Goal: Task Accomplishment & Management: Use online tool/utility

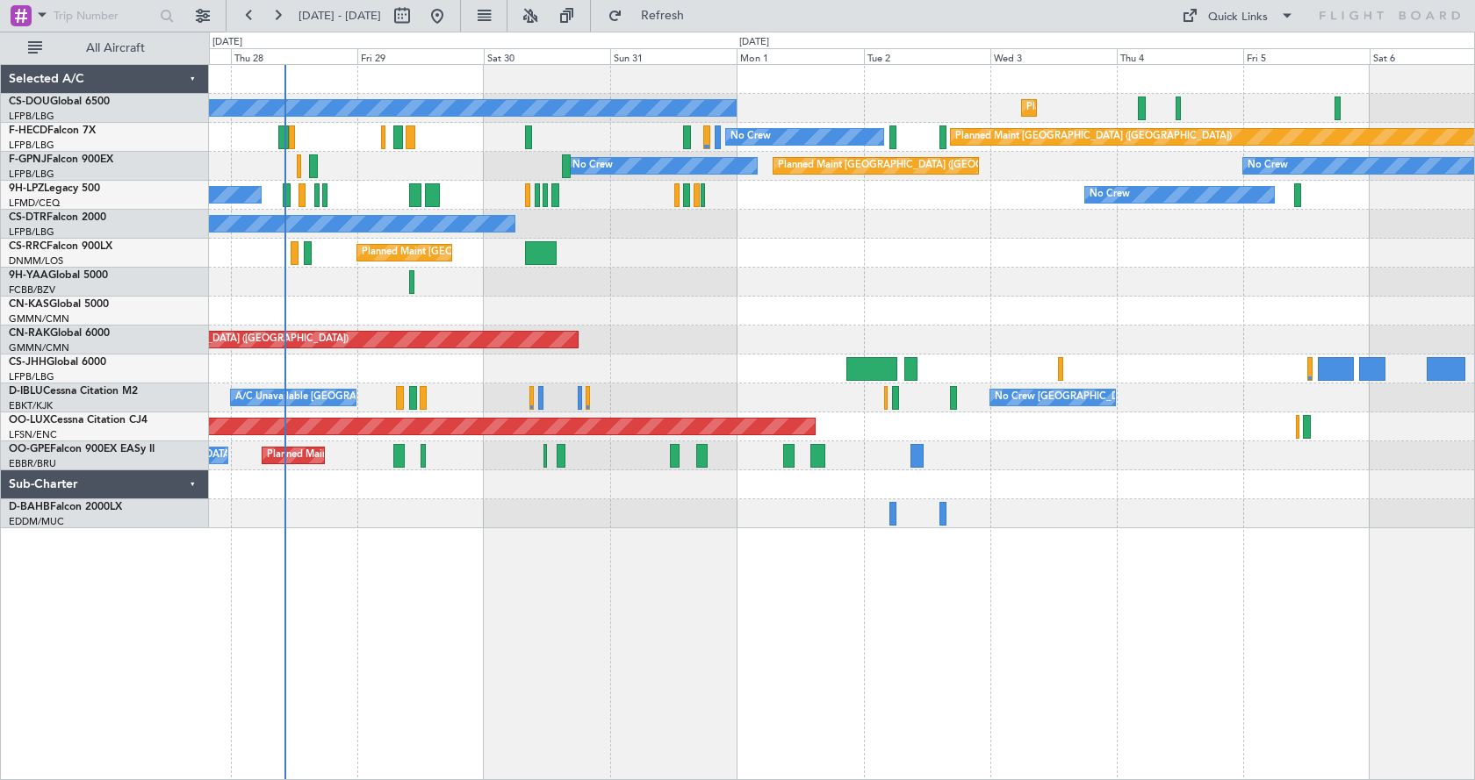
click at [490, 563] on div "Planned Maint [GEOGRAPHIC_DATA] ([GEOGRAPHIC_DATA]) No Crew Planned Maint [GEOG…" at bounding box center [842, 422] width 1266 height 716
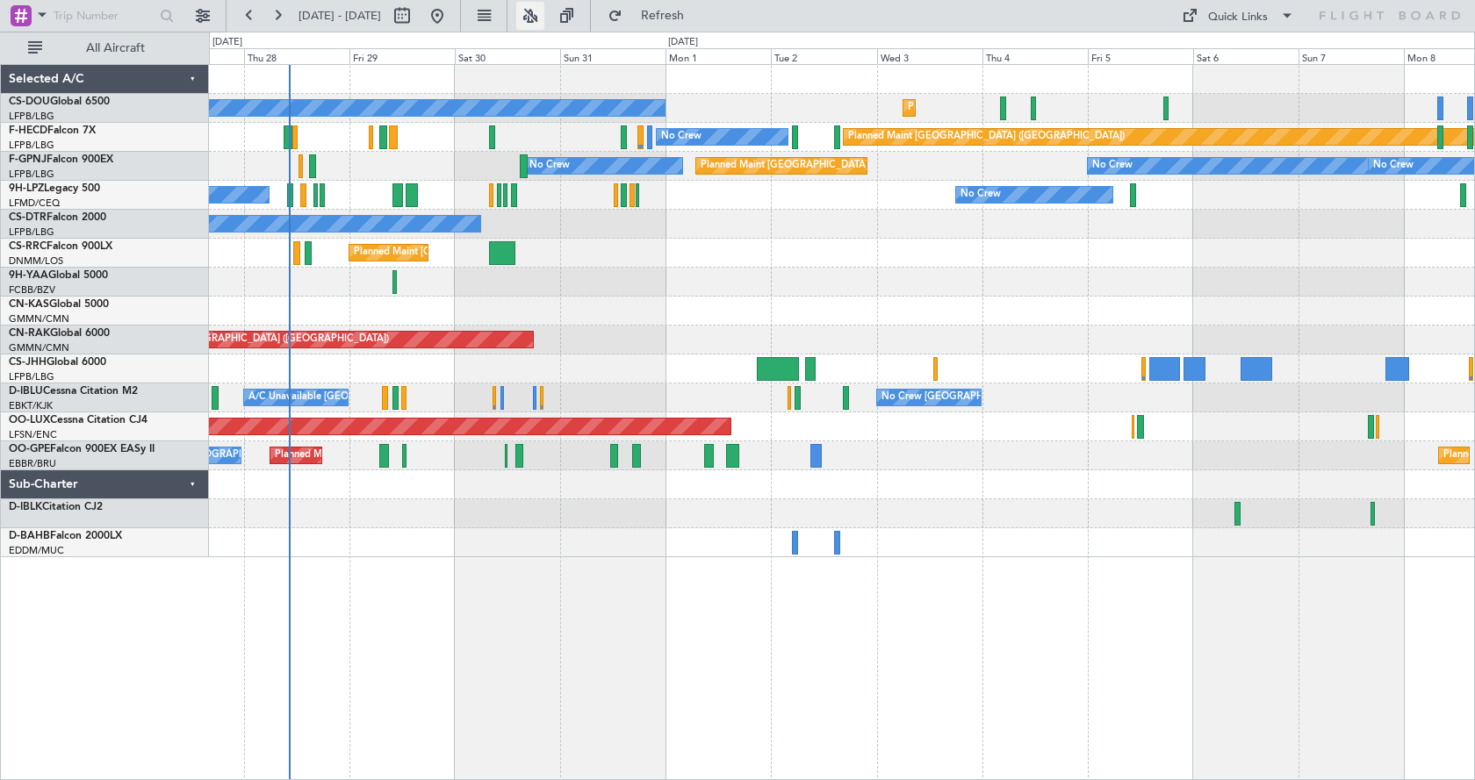
click at [544, 11] on button at bounding box center [530, 16] width 28 height 28
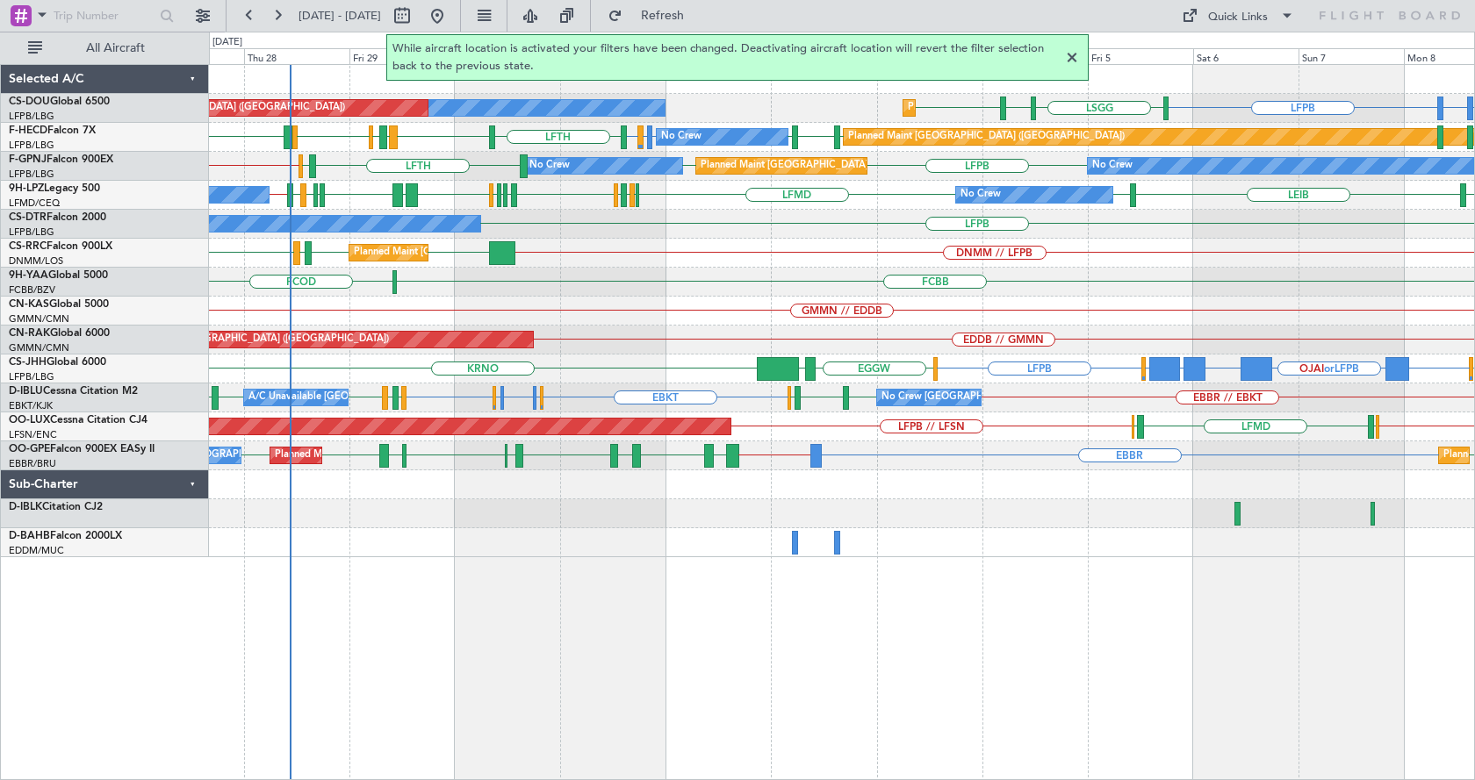
click at [1072, 55] on div at bounding box center [1071, 57] width 21 height 21
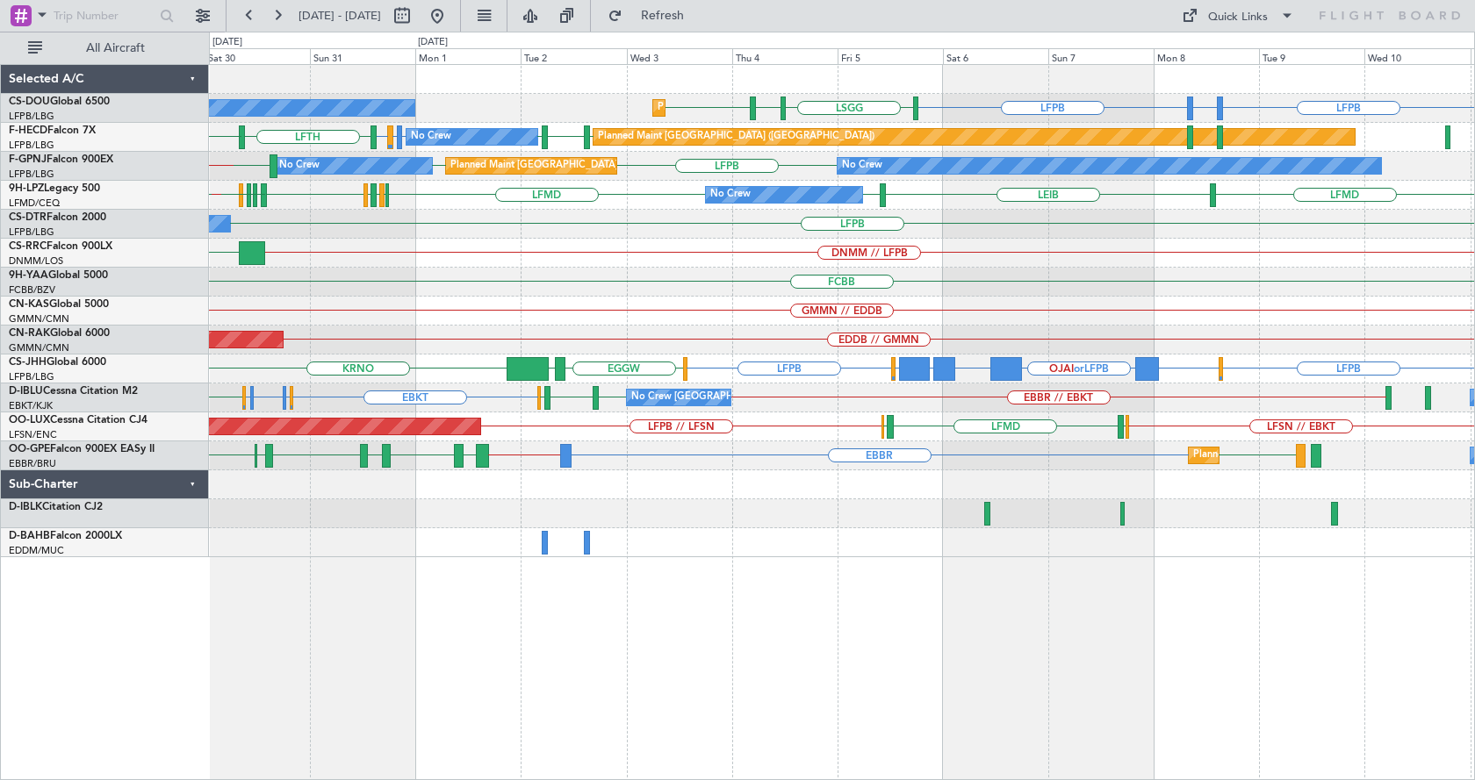
click at [722, 286] on div "FCBB FCOD" at bounding box center [841, 282] width 1265 height 29
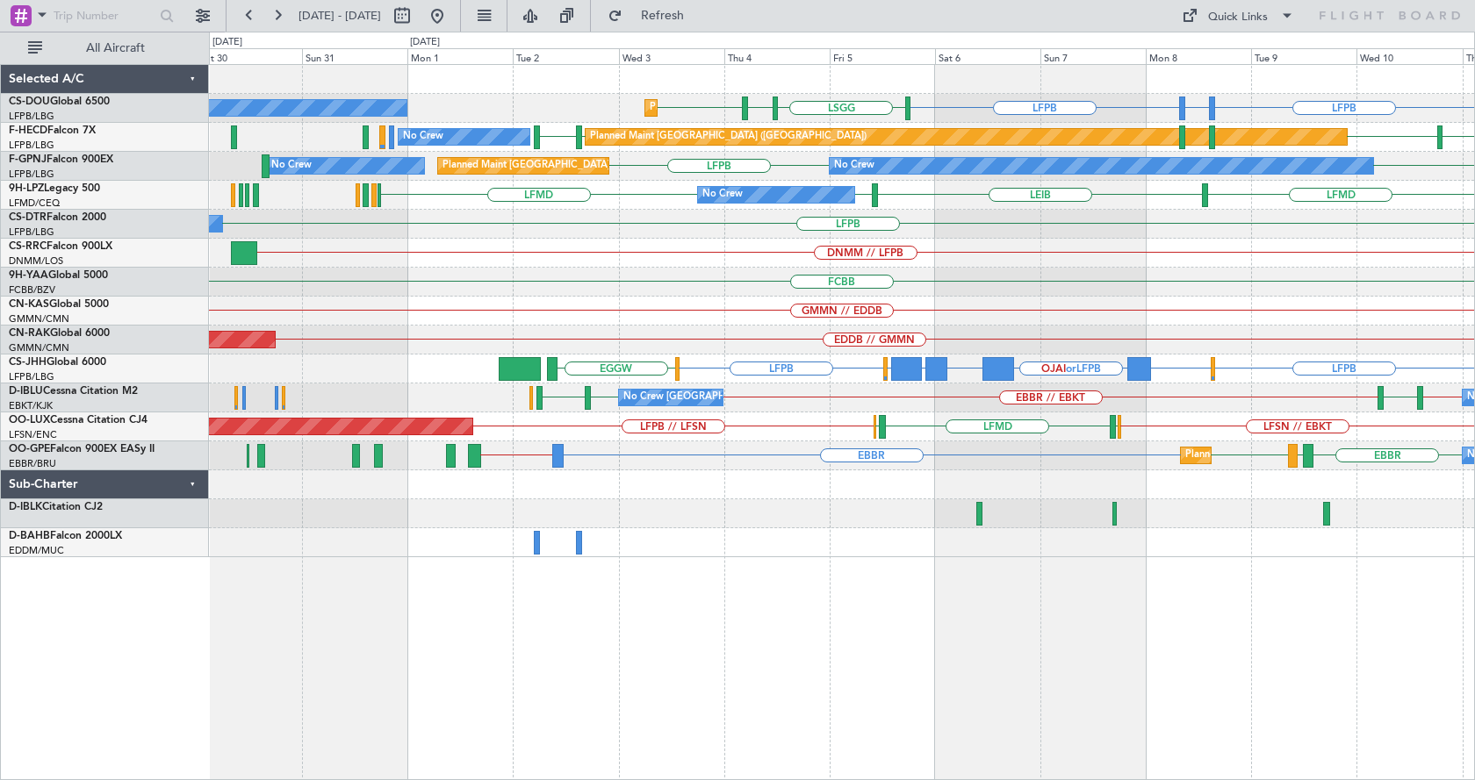
click at [884, 666] on div "LFPB EDDV or LFPB LFPB [GEOGRAPHIC_DATA] LIML LFPB Planned Maint [GEOGRAPHIC_DA…" at bounding box center [842, 422] width 1266 height 716
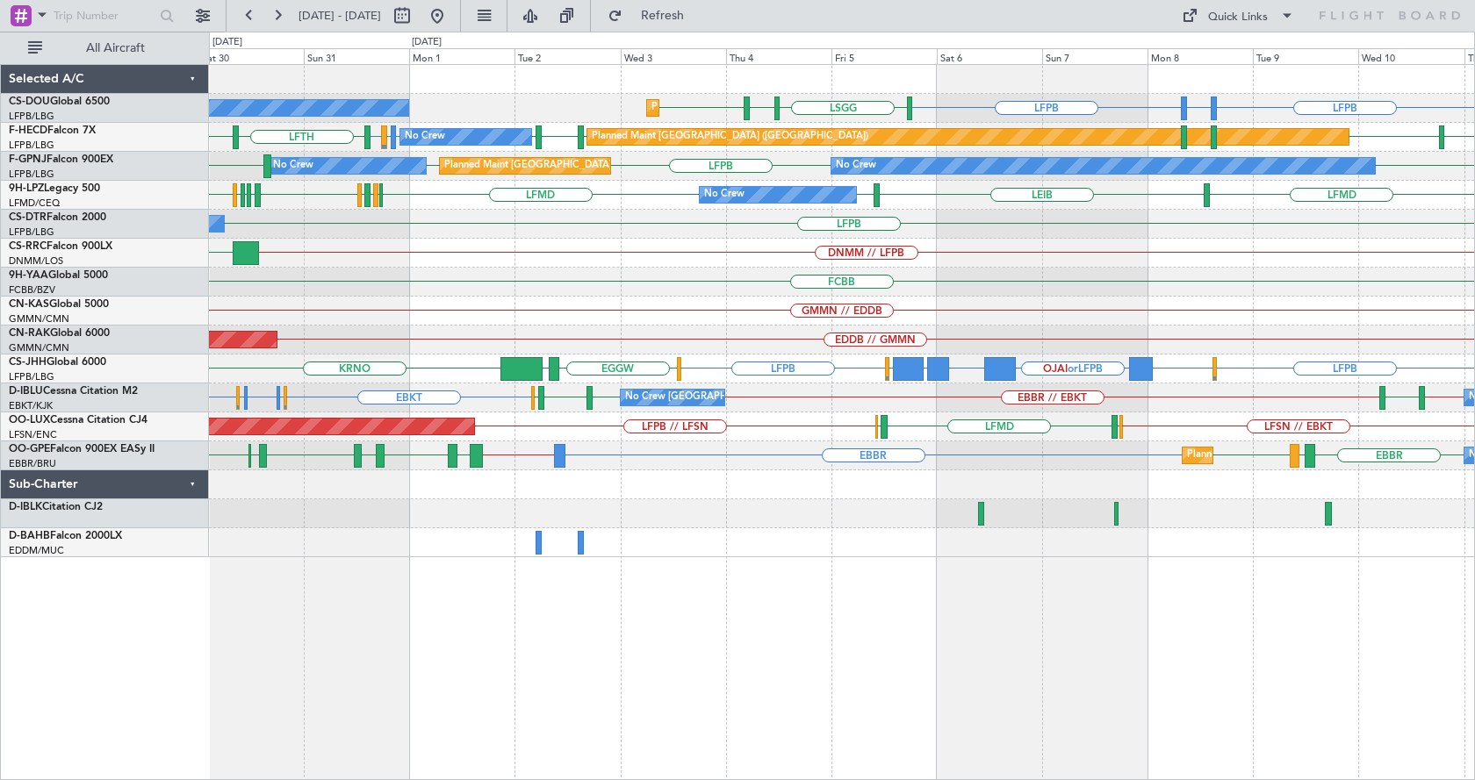
click at [1081, 661] on div "Planned Maint [GEOGRAPHIC_DATA] ([GEOGRAPHIC_DATA]) No Crew LFPB EDDV or LFPB L…" at bounding box center [842, 422] width 1266 height 716
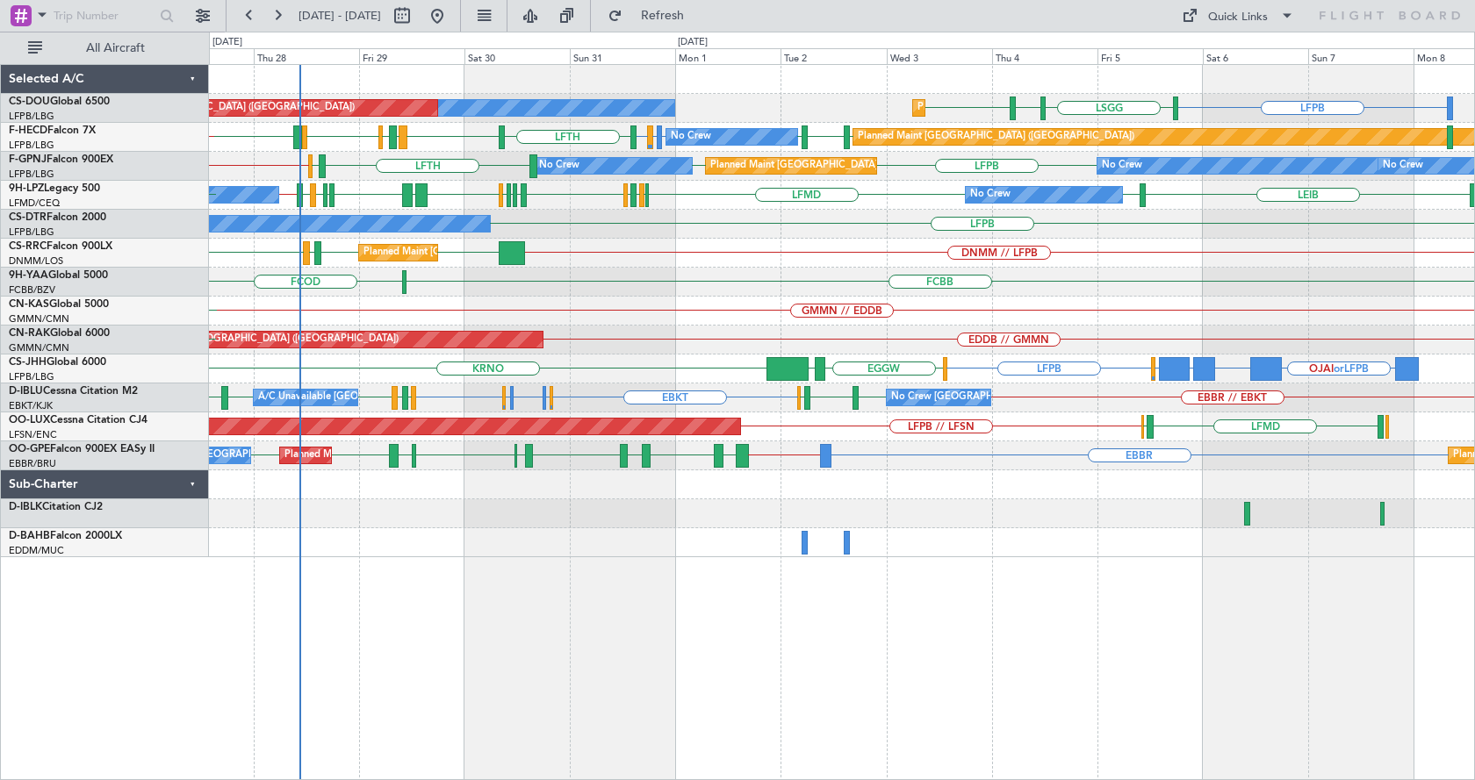
click at [924, 722] on div "Planned Maint [GEOGRAPHIC_DATA] ([GEOGRAPHIC_DATA]) No Crew Planned Maint [GEOG…" at bounding box center [842, 422] width 1266 height 716
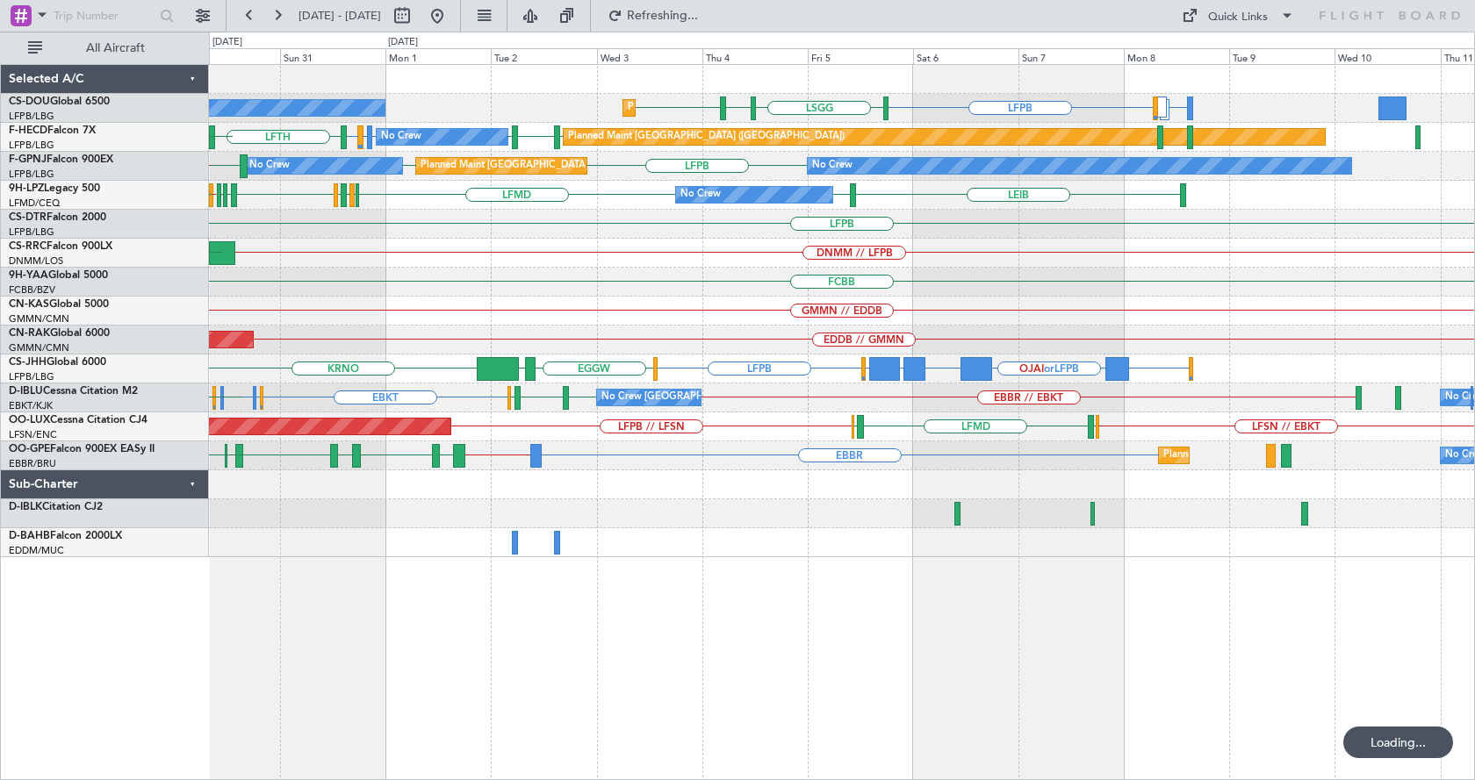
click at [826, 746] on div "ETSI or LFPB EGGW or LFPB LFPB LIML LFPB [GEOGRAPHIC_DATA] Planned Maint [GEOGR…" at bounding box center [842, 422] width 1266 height 716
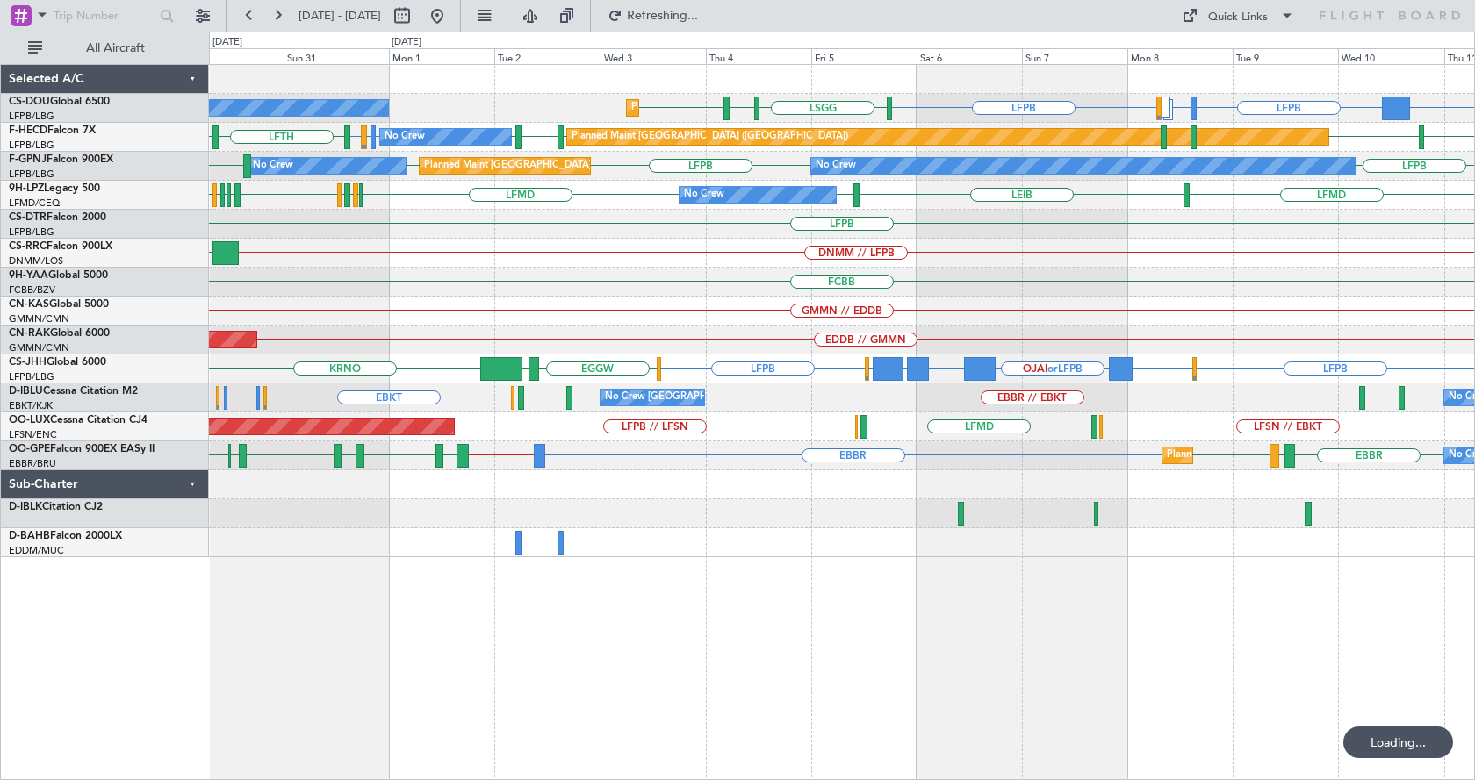
click at [848, 712] on div "Planned Maint [GEOGRAPHIC_DATA] ([GEOGRAPHIC_DATA]) No Crew DGAA or LFPB LFPB E…" at bounding box center [842, 422] width 1266 height 716
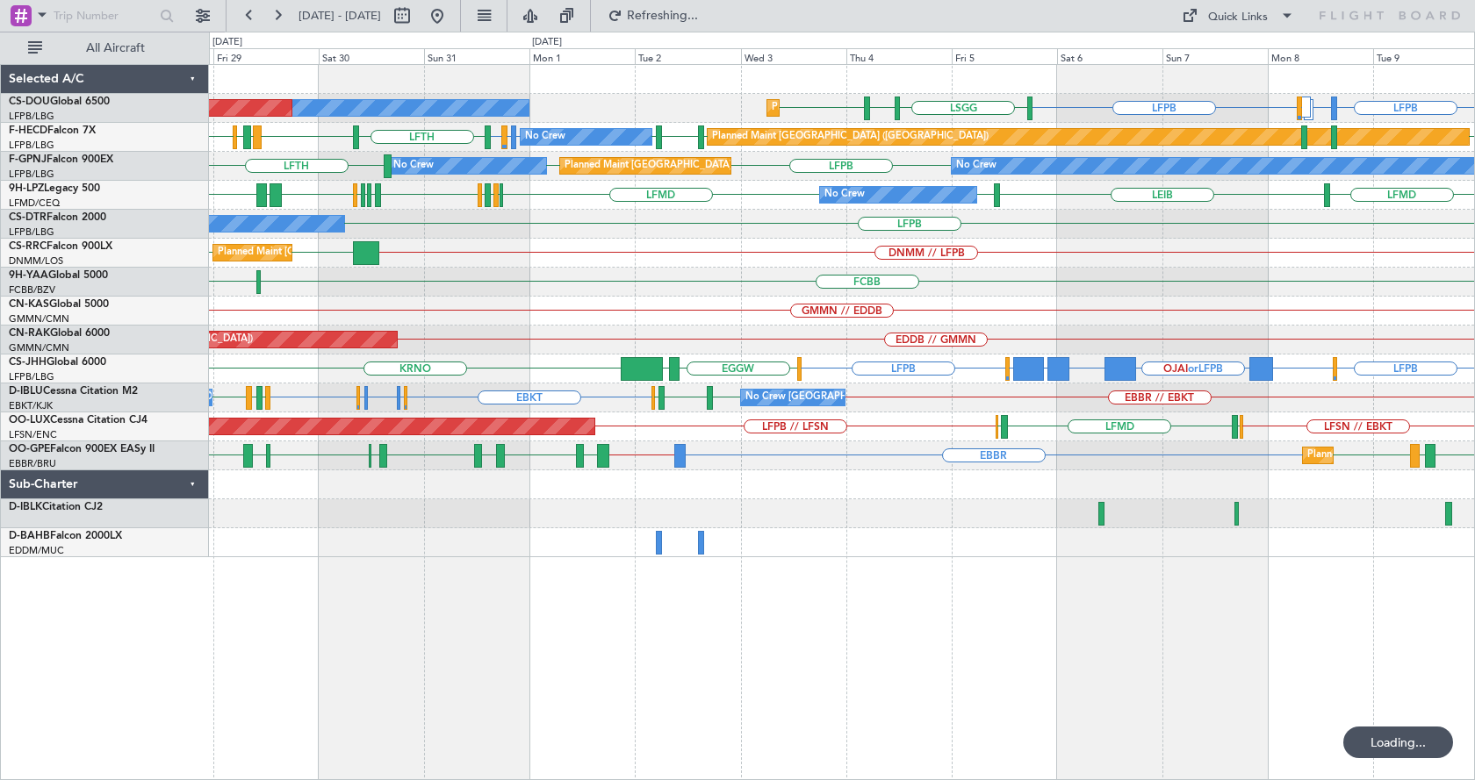
click at [629, 607] on div "Planned Maint [GEOGRAPHIC_DATA] ([GEOGRAPHIC_DATA]) No Crew Planned Maint [GEOG…" at bounding box center [842, 422] width 1266 height 716
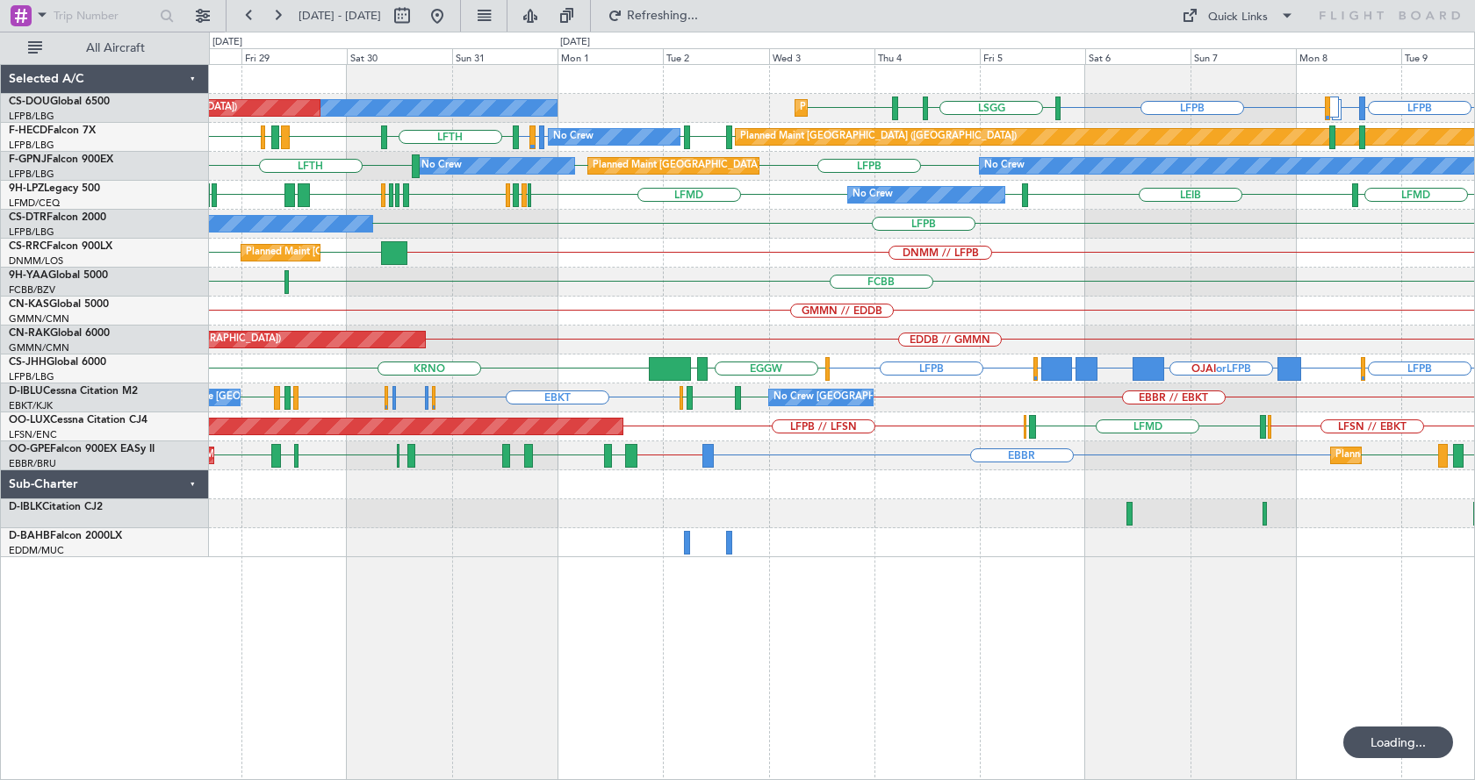
click at [938, 665] on div "Planned Maint [GEOGRAPHIC_DATA] ([GEOGRAPHIC_DATA]) No Crew Planned Maint [GEOG…" at bounding box center [842, 422] width 1266 height 716
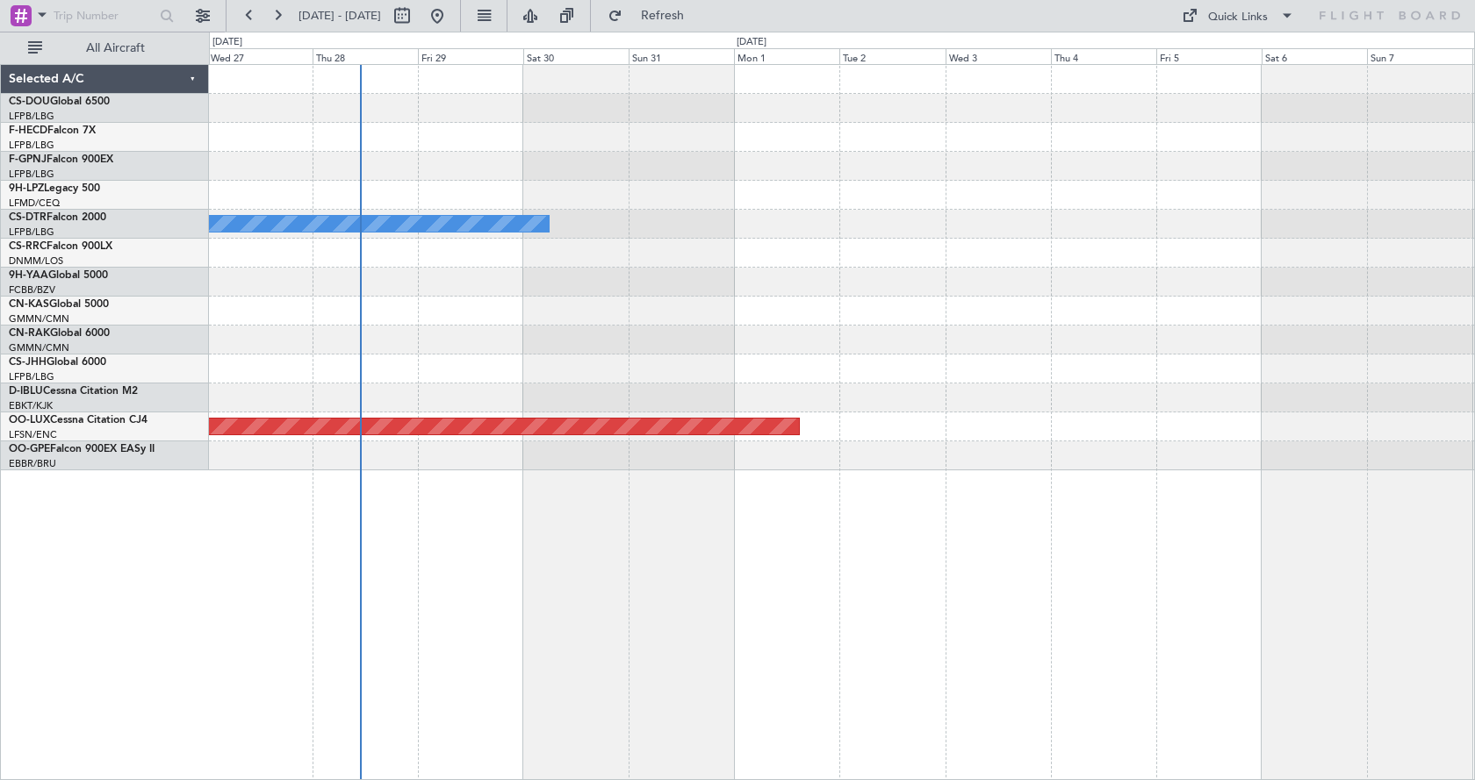
click at [736, 602] on div "No Crew Planned Maint [GEOGRAPHIC_DATA] ([GEOGRAPHIC_DATA])" at bounding box center [842, 422] width 1266 height 716
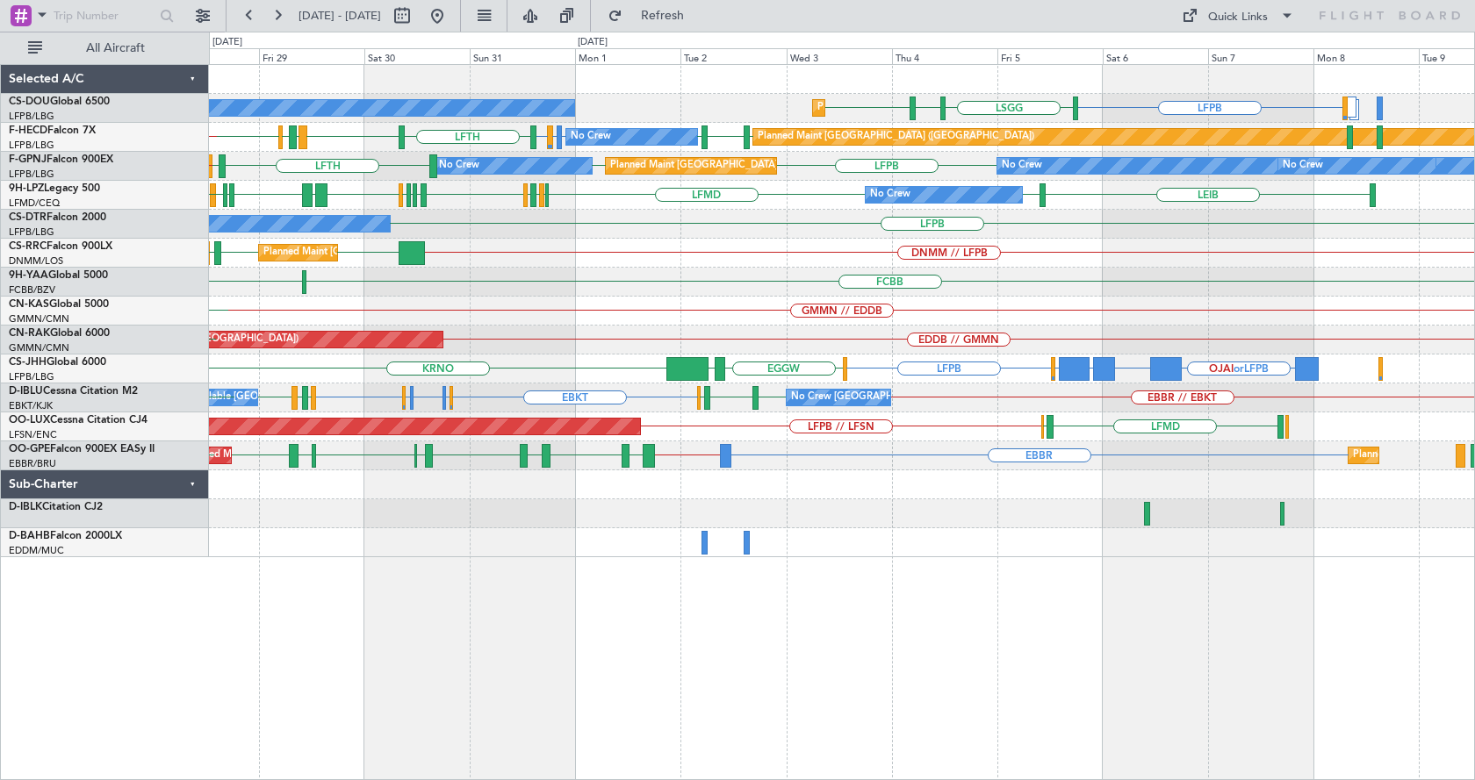
click at [748, 675] on div "LFPB [GEOGRAPHIC_DATA] LIML LFPB Planned Maint [GEOGRAPHIC_DATA] ([GEOGRAPHIC_D…" at bounding box center [842, 422] width 1266 height 716
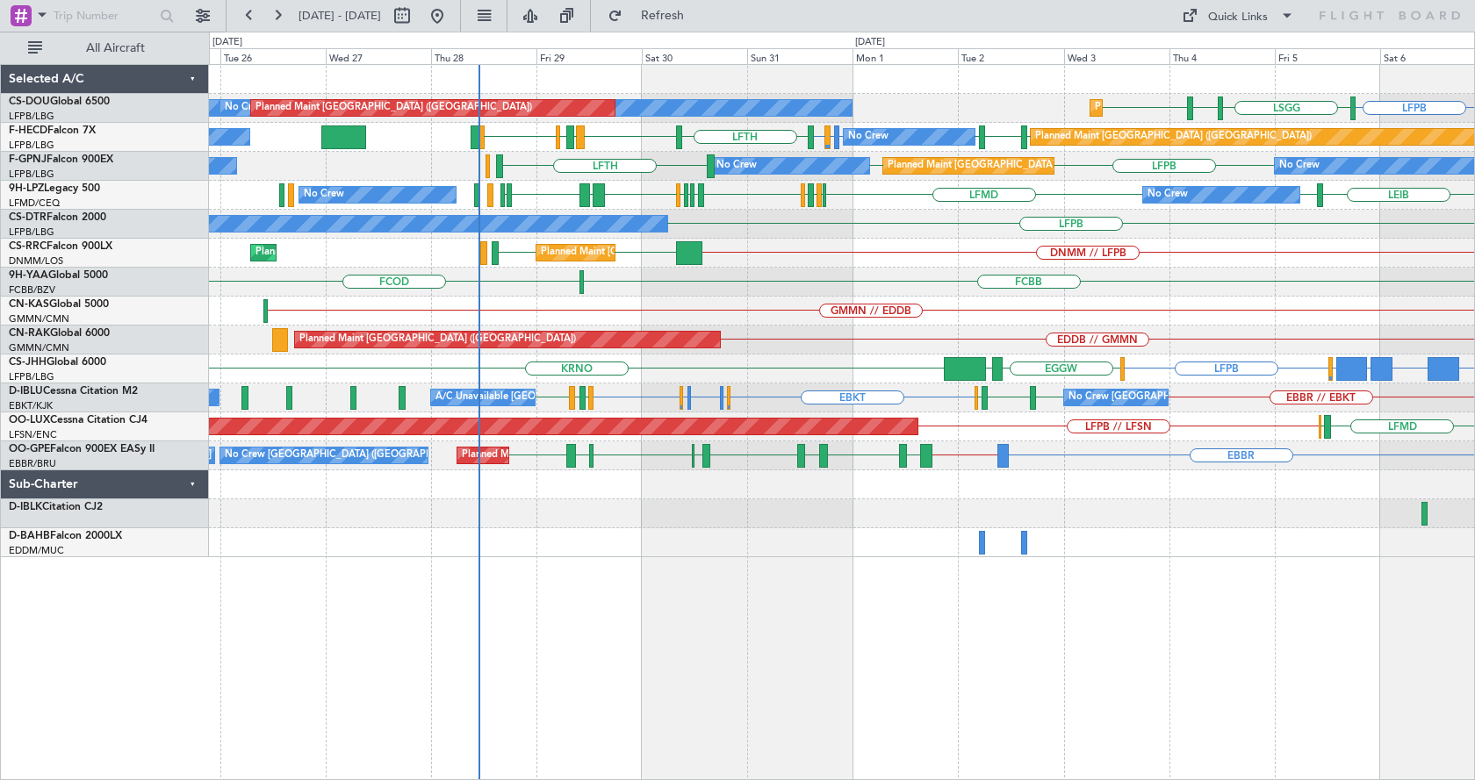
click at [689, 711] on div "LFPB LIML LFPB [GEOGRAPHIC_DATA] Planned Maint [GEOGRAPHIC_DATA] ([GEOGRAPHIC_D…" at bounding box center [842, 422] width 1266 height 716
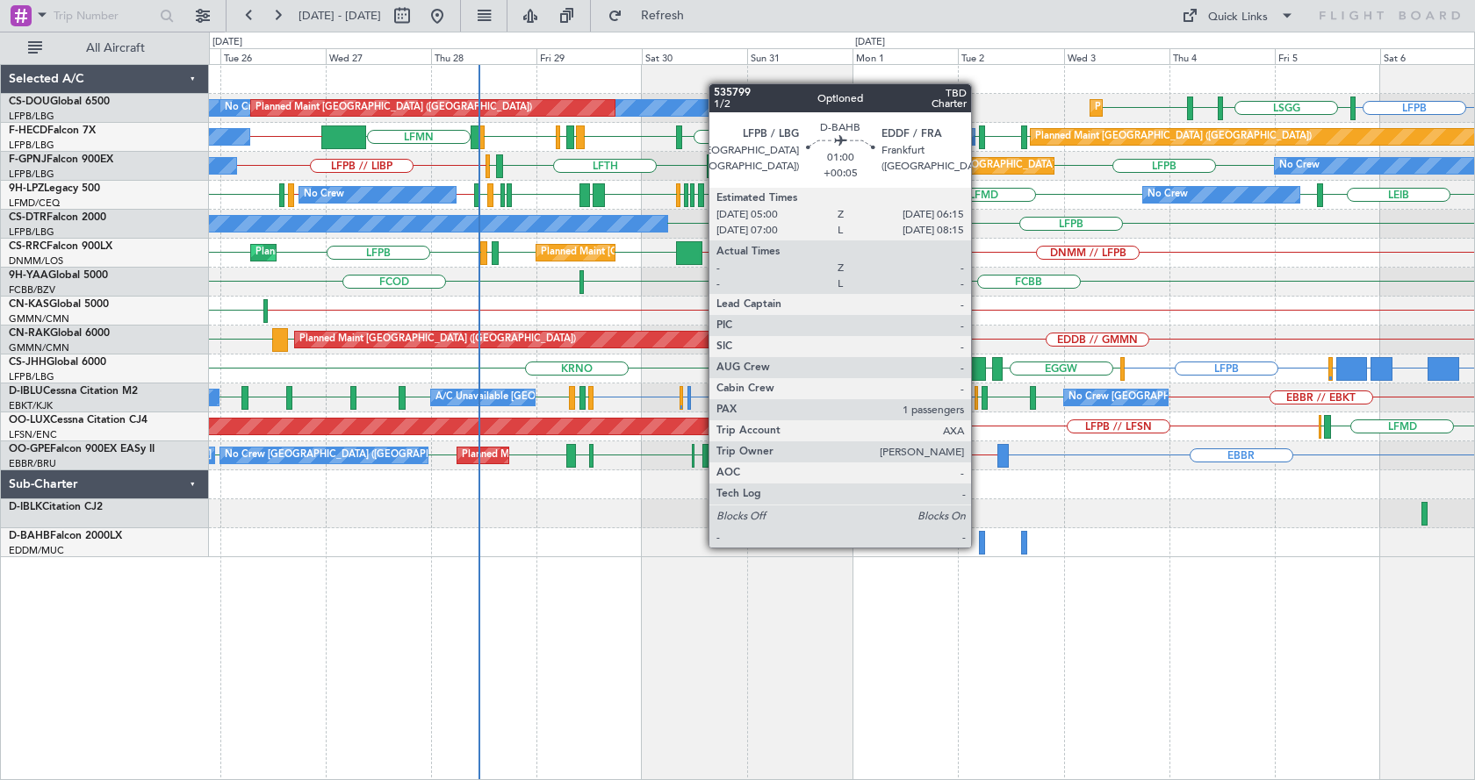
click at [979, 545] on div at bounding box center [982, 543] width 6 height 24
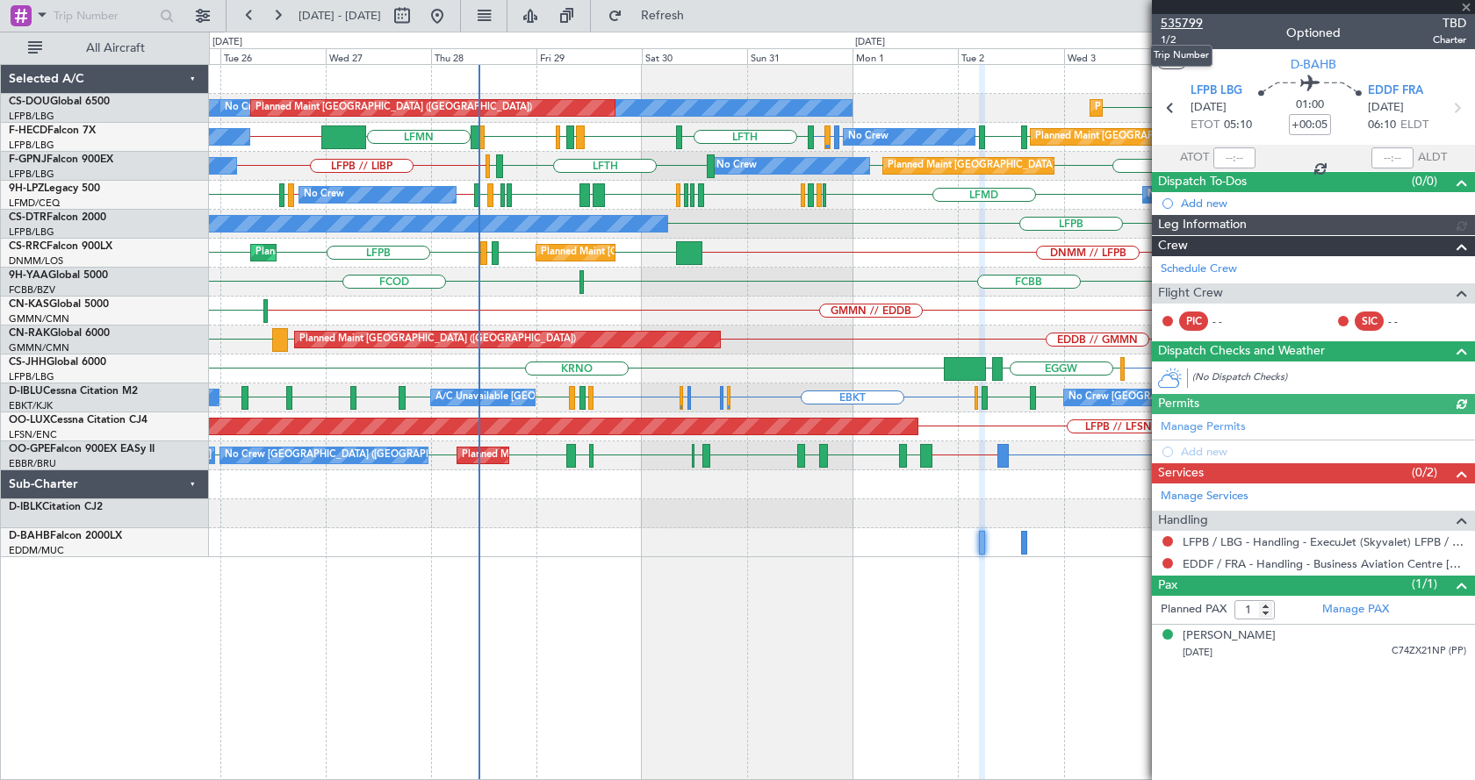
click at [1185, 22] on span "535799" at bounding box center [1182, 23] width 42 height 18
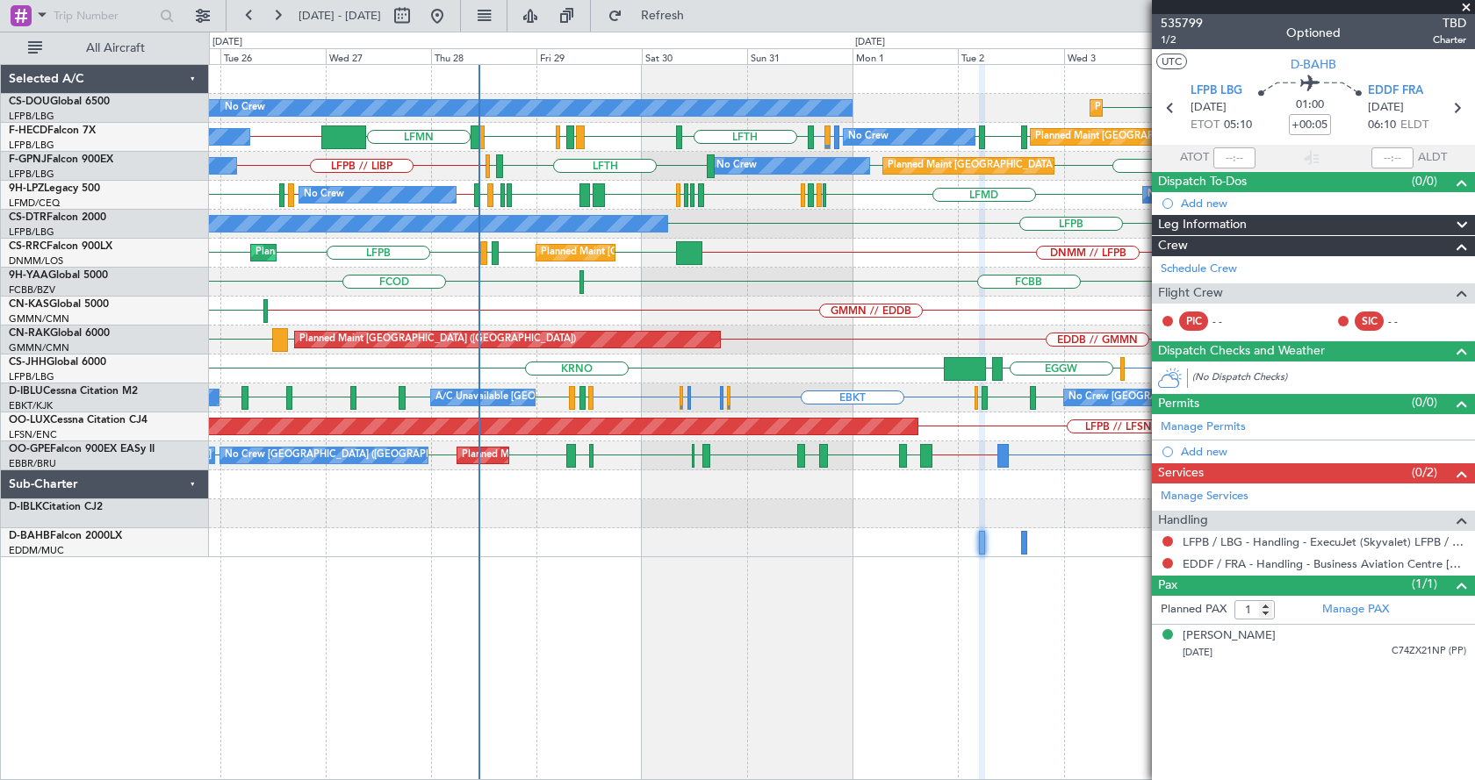
click at [1468, 6] on span at bounding box center [1466, 8] width 18 height 16
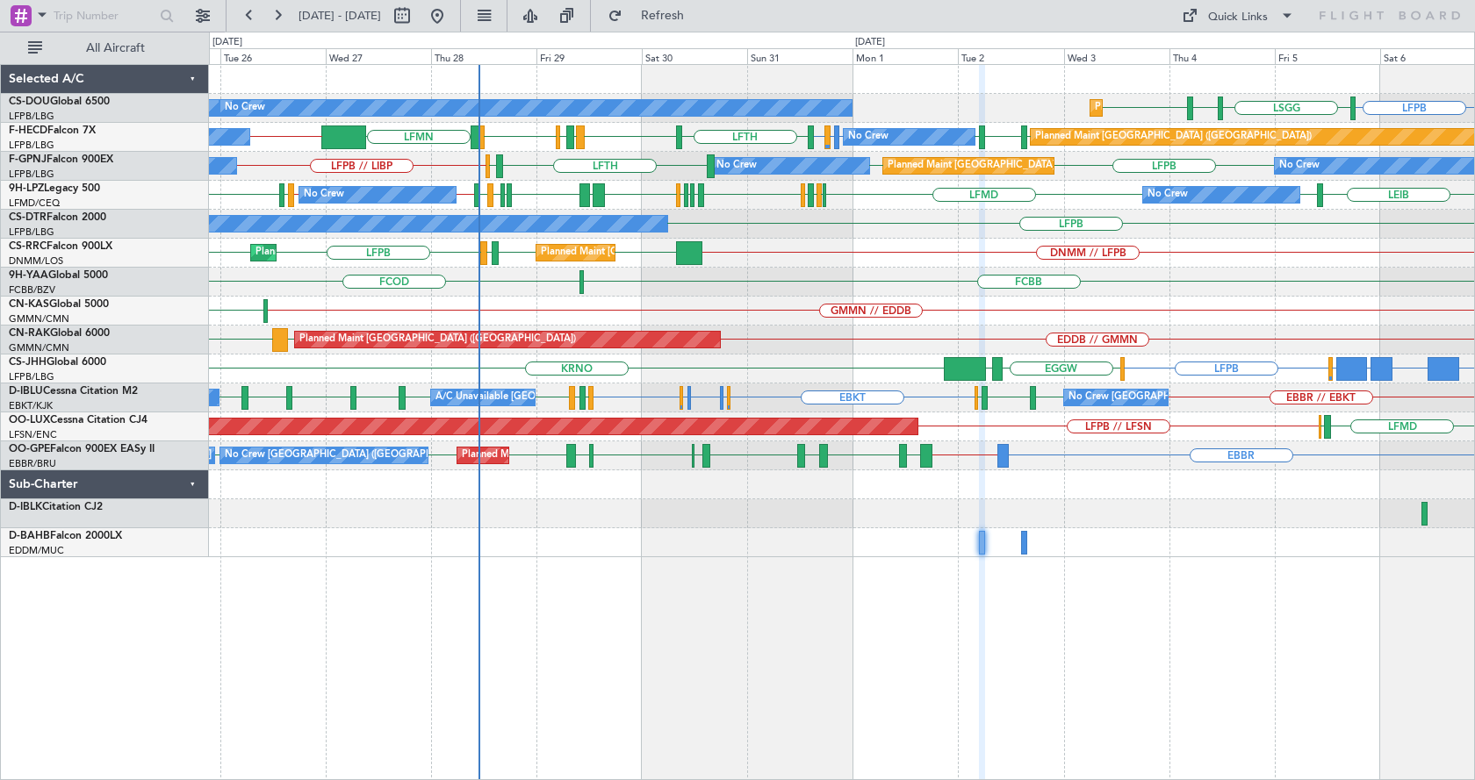
type input "0"
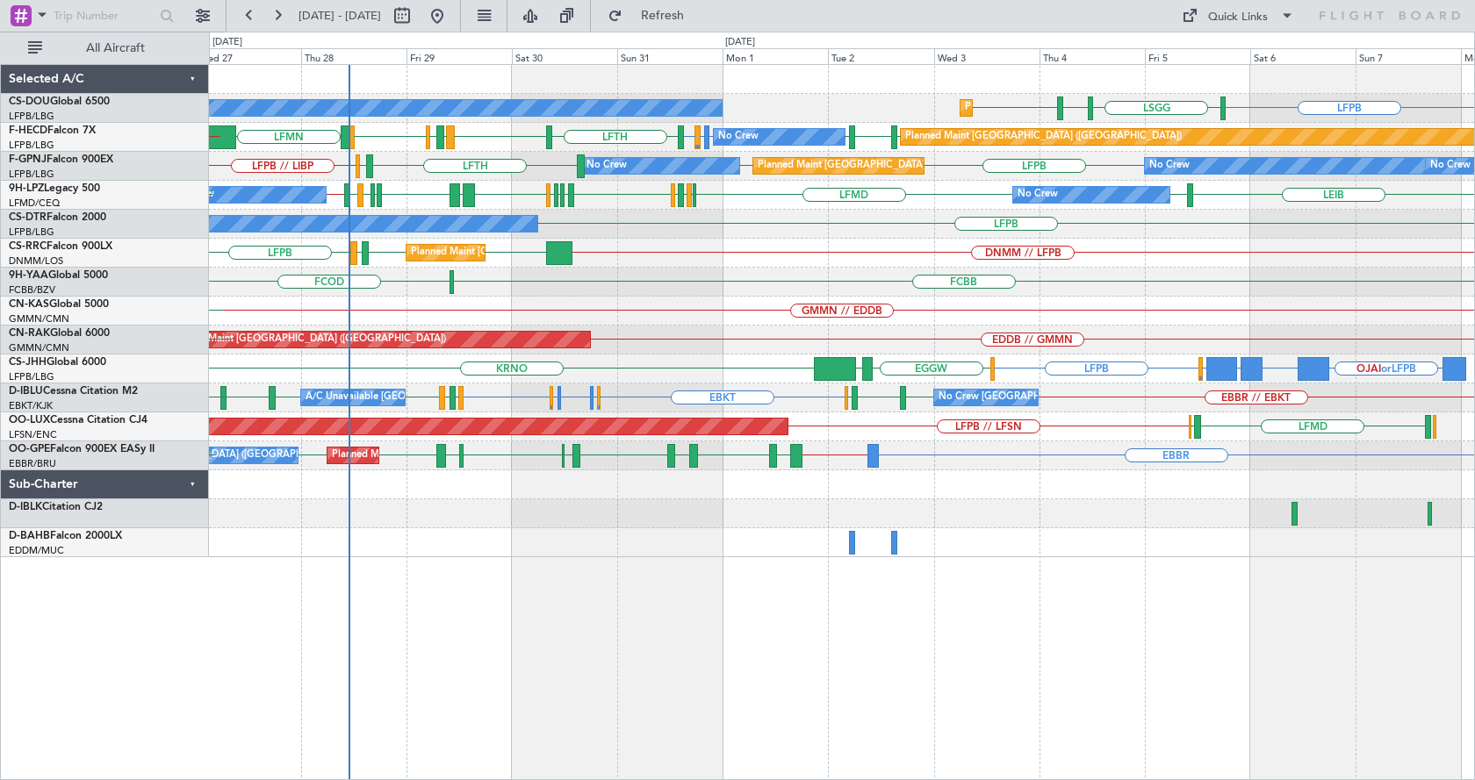
click at [983, 650] on div "LFPB [GEOGRAPHIC_DATA] LIML LFPB Planned Maint [GEOGRAPHIC_DATA] ([GEOGRAPHIC_D…" at bounding box center [842, 422] width 1266 height 716
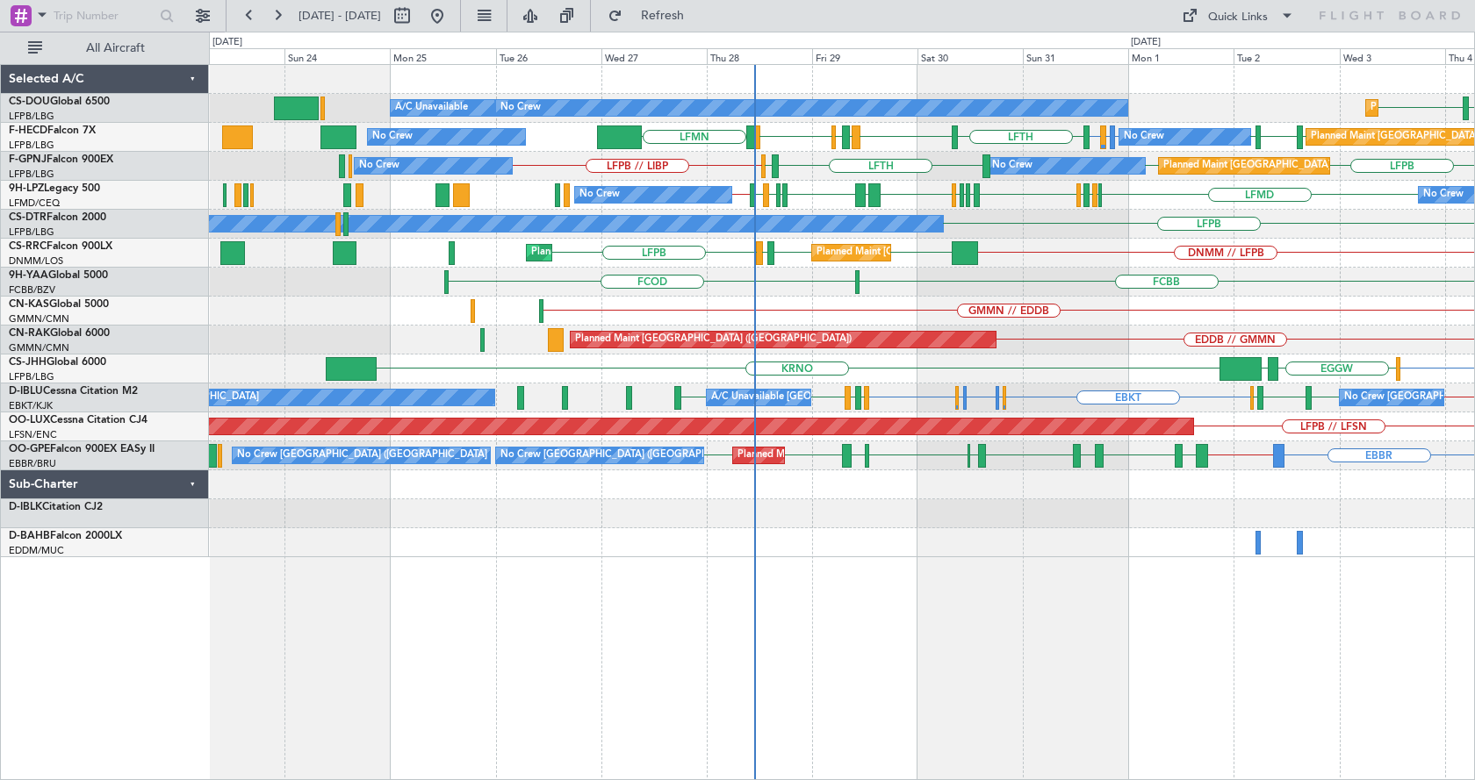
click at [881, 640] on div "Planned Maint [GEOGRAPHIC_DATA] ([GEOGRAPHIC_DATA]) No Crew Planned Maint [GEOG…" at bounding box center [842, 422] width 1266 height 716
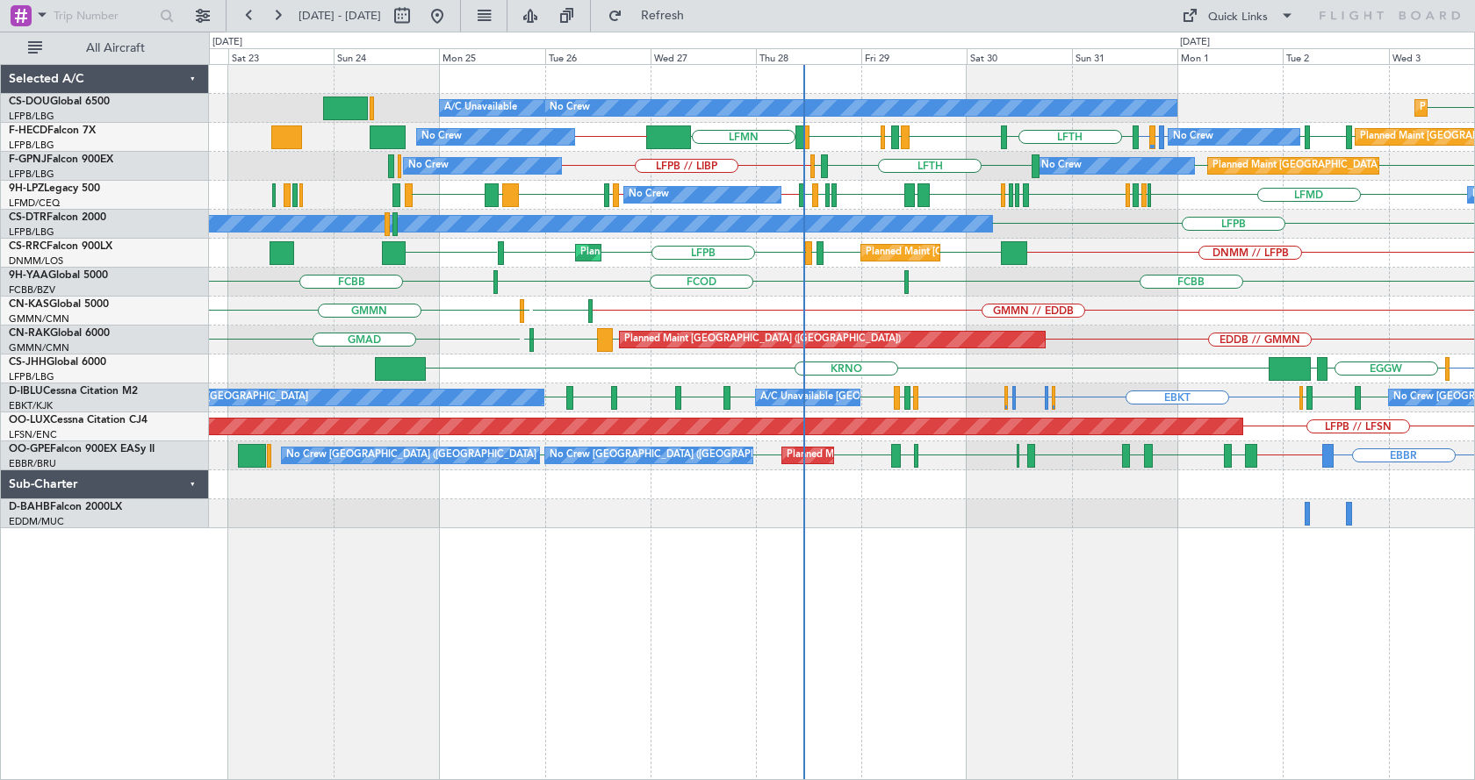
click at [1131, 622] on div "LFPB Planned Maint [GEOGRAPHIC_DATA] ([GEOGRAPHIC_DATA]) A/C Unavailable No Cre…" at bounding box center [842, 422] width 1266 height 716
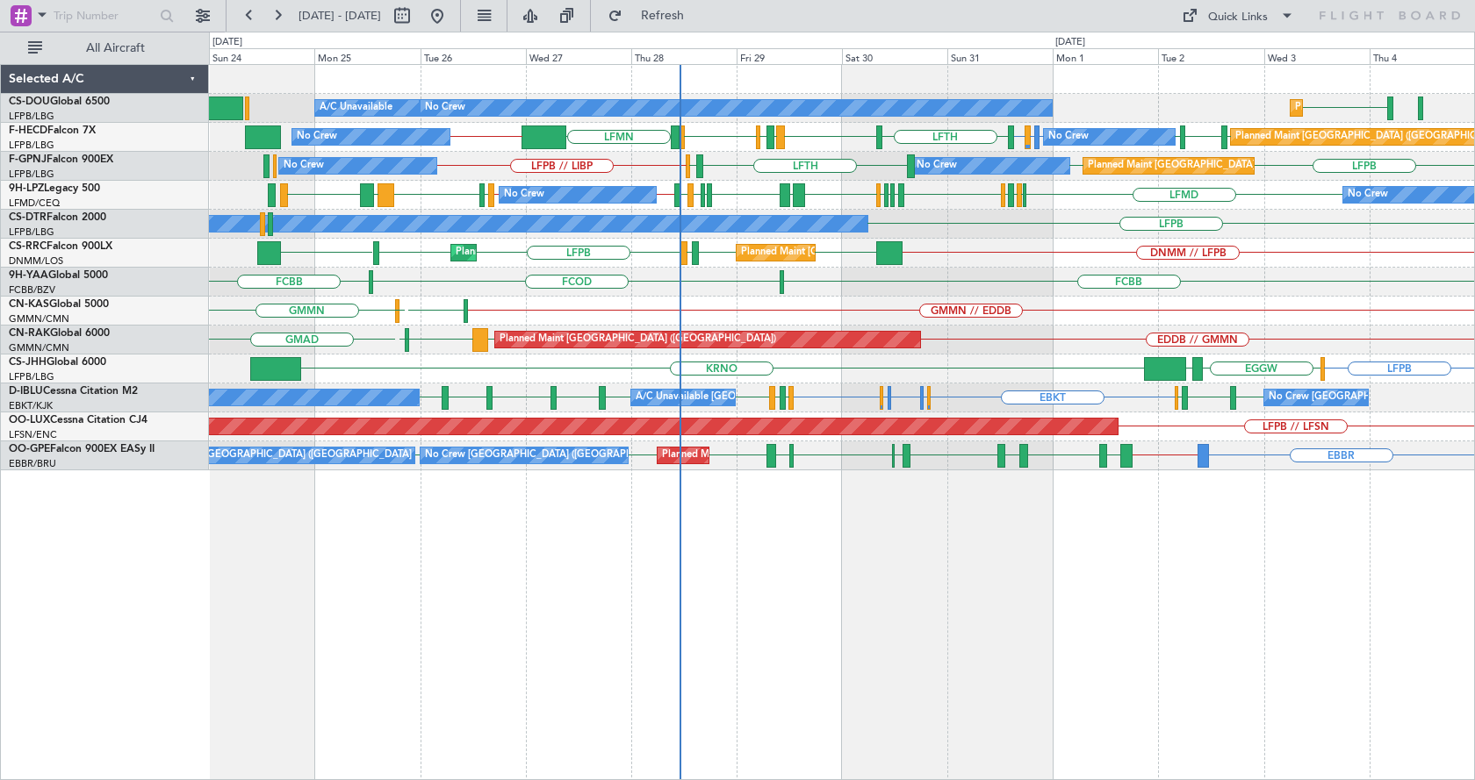
click at [849, 638] on div "LFPB A/C Unavailable Planned Maint [GEOGRAPHIC_DATA] ([GEOGRAPHIC_DATA]) No Cre…" at bounding box center [842, 422] width 1266 height 716
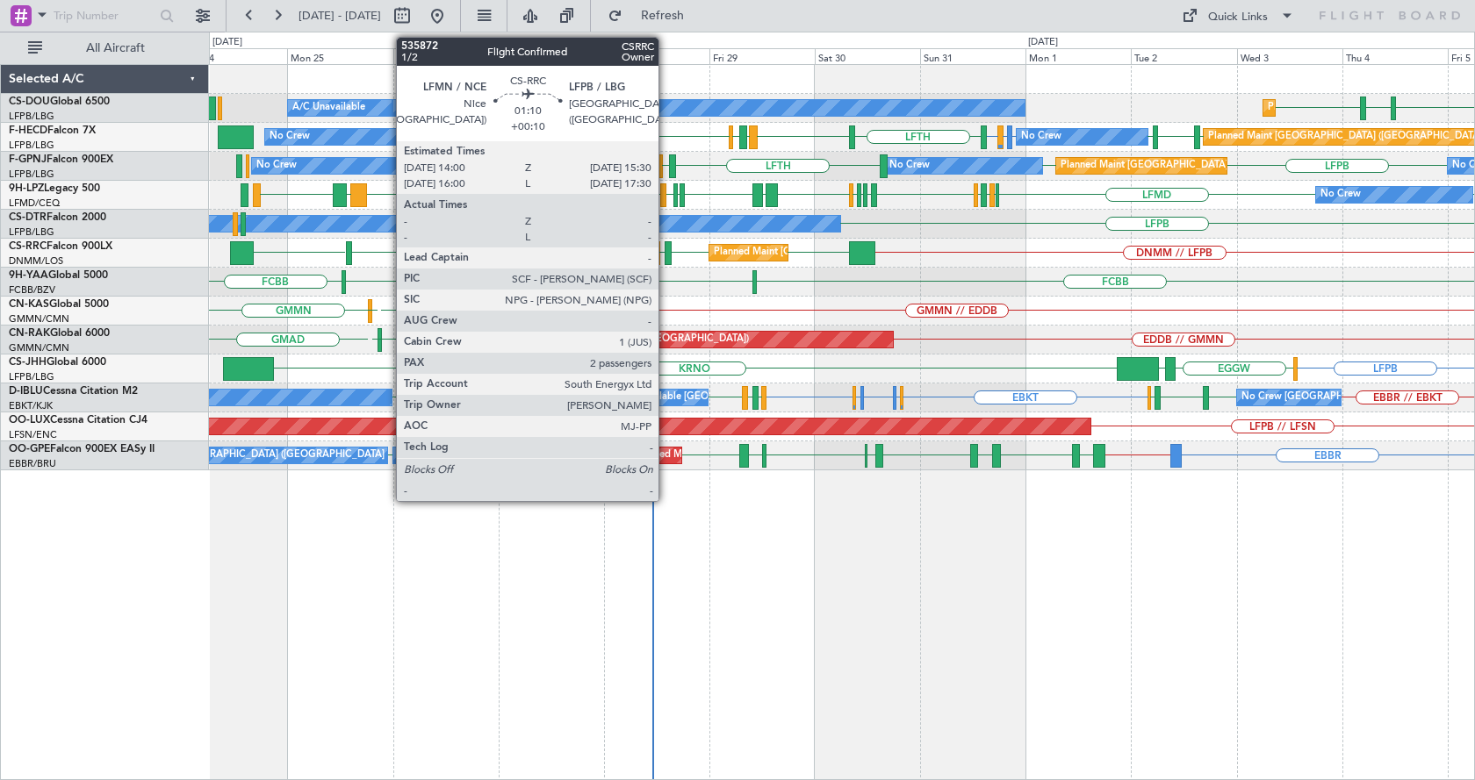
click at [666, 248] on div at bounding box center [668, 253] width 7 height 24
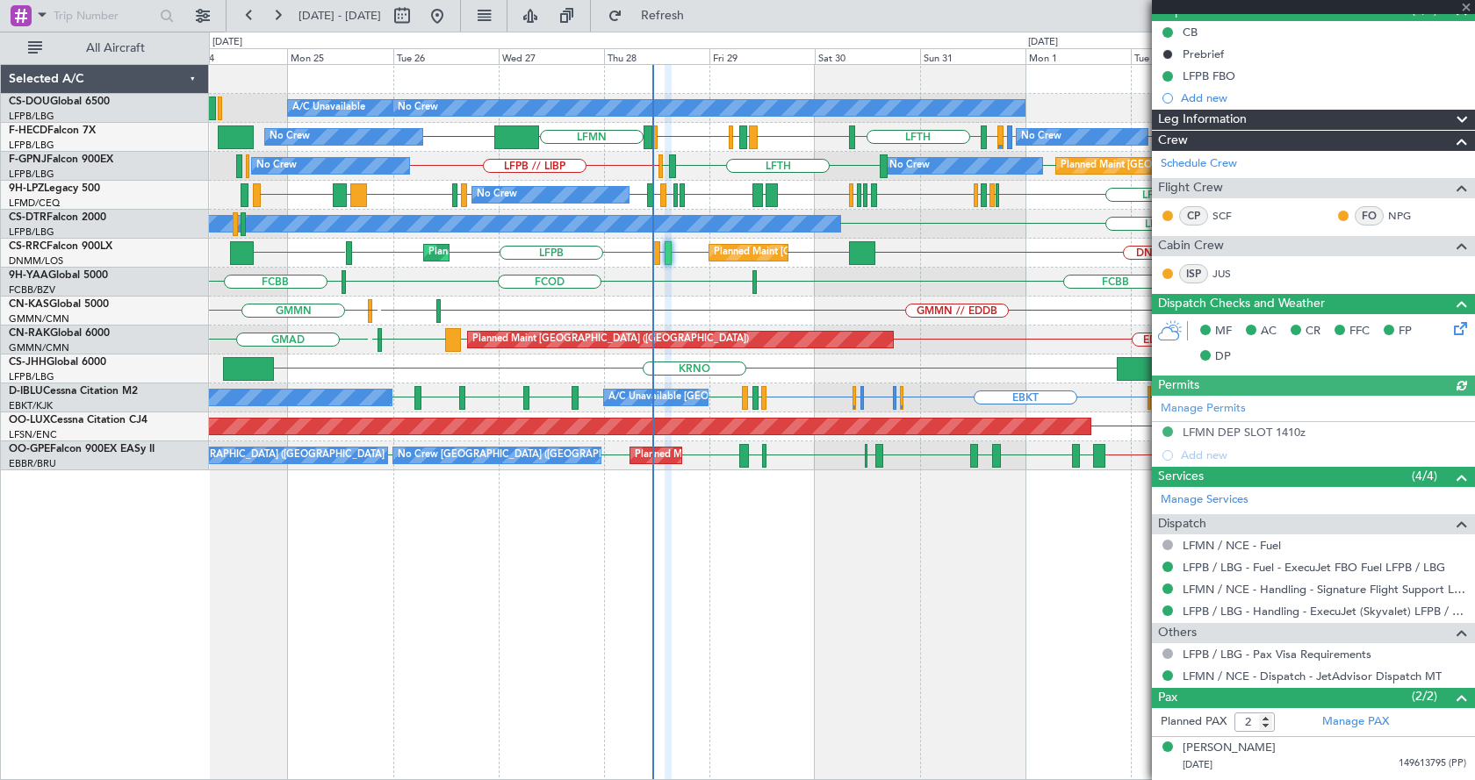
scroll to position [206, 0]
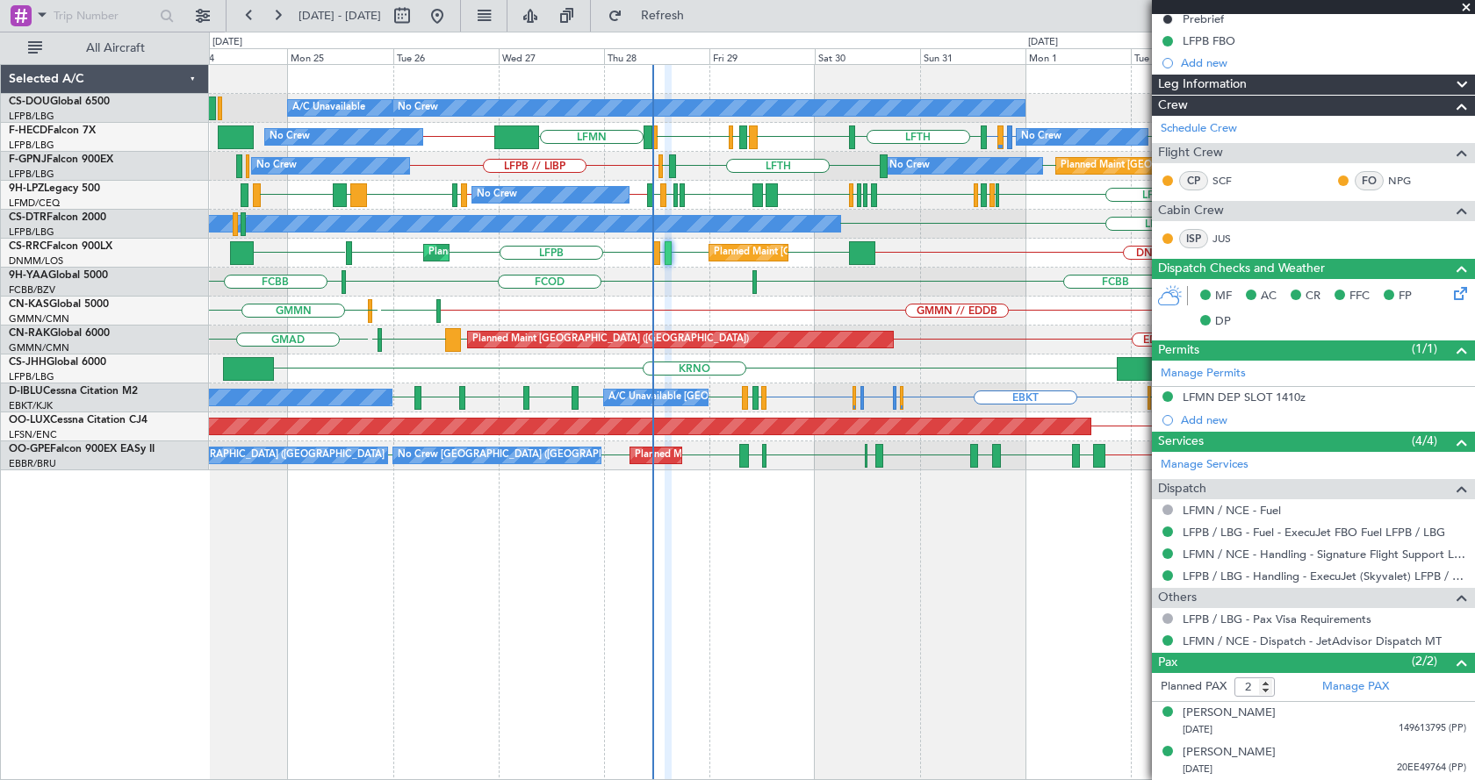
click at [1466, 4] on span at bounding box center [1466, 8] width 18 height 16
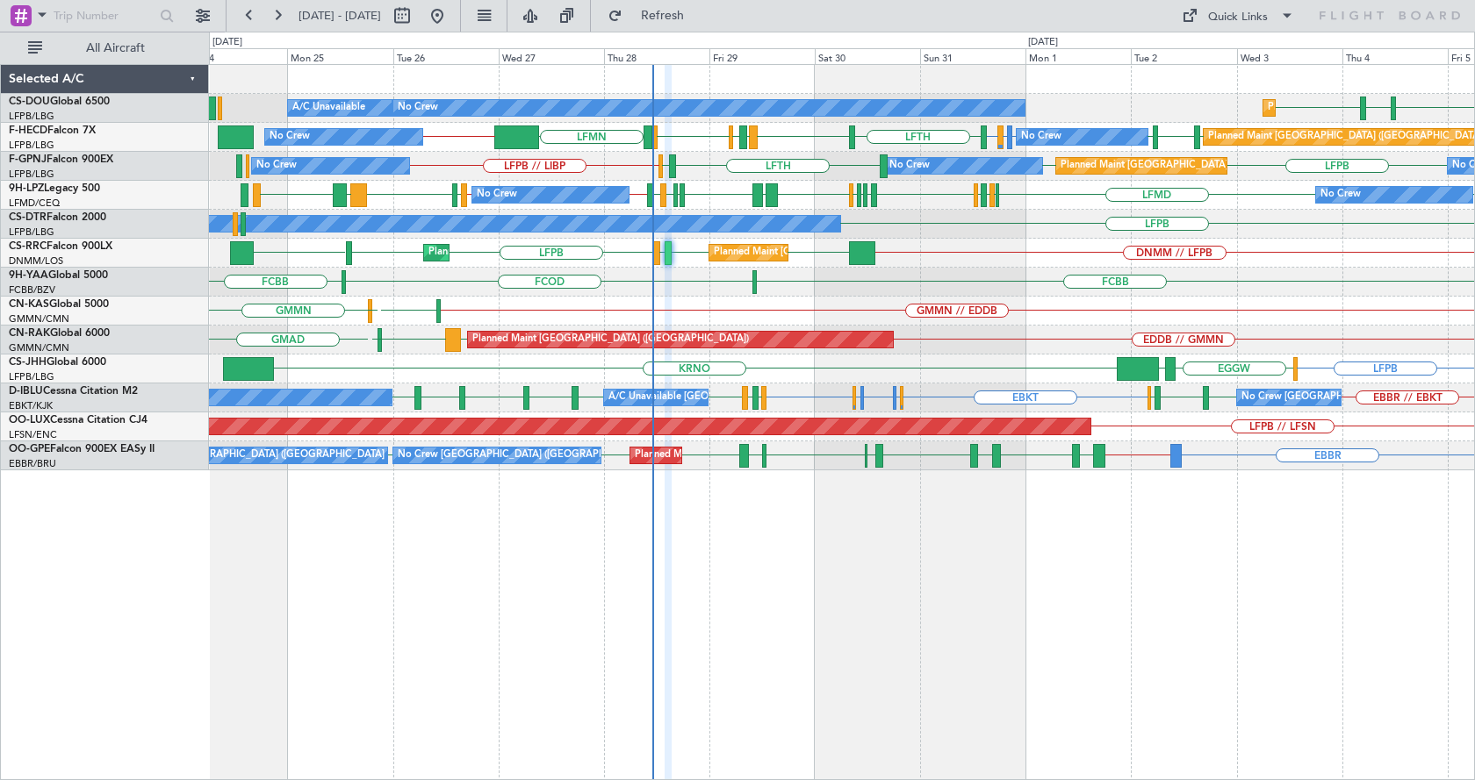
type input "0"
